Goal: Complete application form

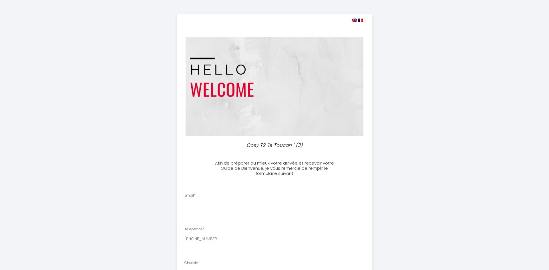
select select
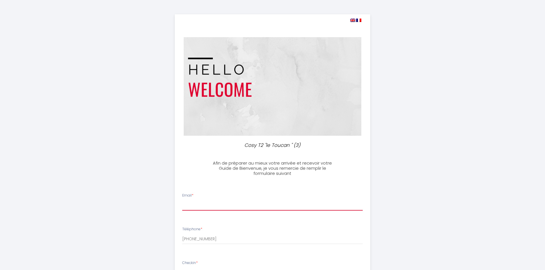
click at [211, 202] on input "Email *" at bounding box center [272, 205] width 180 height 10
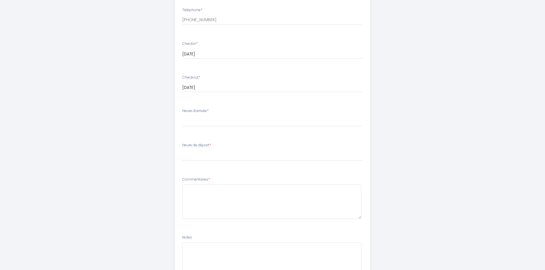
type input "[EMAIL_ADDRESS][DOMAIN_NAME]"
click at [206, 121] on select "14:00 14:30 15:00 15:30 16:00 16:30 17:00 17:30 18:00 18:30 19:00 19:30 20:00 2…" at bounding box center [272, 121] width 180 height 11
select select "14:00"
click at [182, 116] on select "14:00 14:30 15:00 15:30 16:00 16:30 17:00 17:30 18:00 18:30 19:00 19:30 20:00 2…" at bounding box center [272, 121] width 180 height 11
click at [218, 157] on select "00:00 00:30 01:00 01:30 02:00 02:30 03:00 03:30 04:00 04:30 05:00 05:30 06:00 0…" at bounding box center [272, 155] width 180 height 11
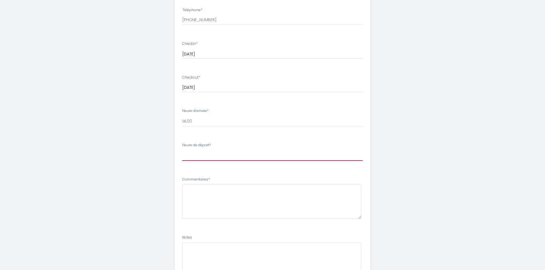
select select "10:00"
click at [182, 150] on select "00:00 00:30 01:00 01:30 02:00 02:30 03:00 03:30 04:00 04:30 05:00 05:30 06:00 0…" at bounding box center [272, 155] width 180 height 11
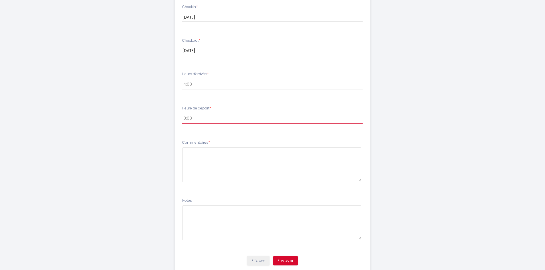
scroll to position [275, 0]
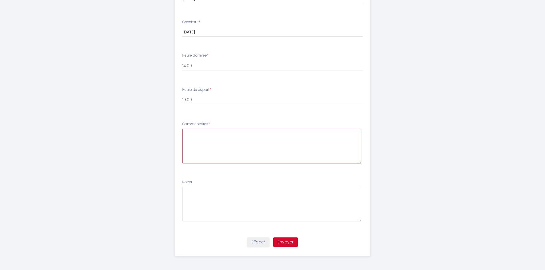
click at [208, 137] on textarea at bounding box center [271, 146] width 179 height 35
click at [222, 135] on textarea at bounding box center [271, 146] width 179 height 35
type textarea "à"
type textarea "à bientôt..."
click at [290, 242] on button "Envoyer" at bounding box center [285, 243] width 25 height 10
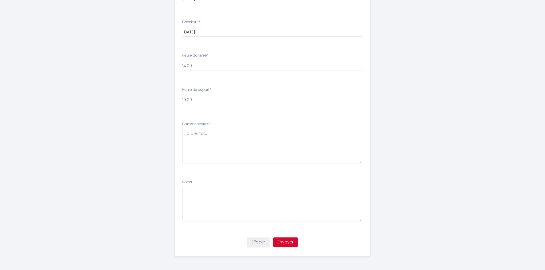
scroll to position [0, 0]
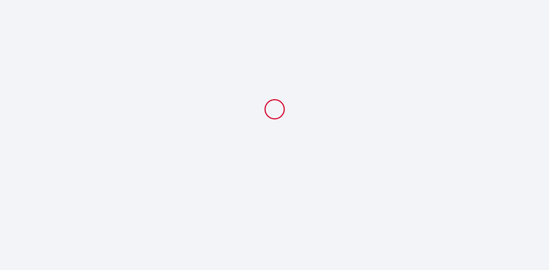
select select "10:00"
